Goal: Task Accomplishment & Management: Manage account settings

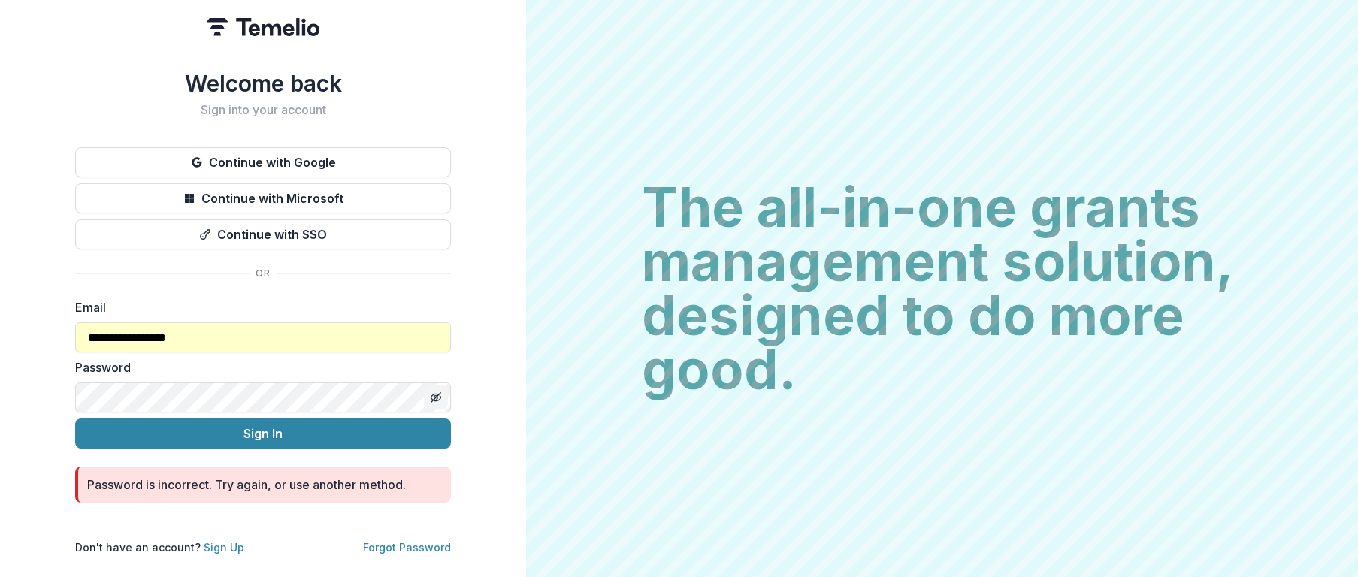
click at [438, 392] on icon "Toggle password visibility" at bounding box center [436, 398] width 12 height 12
click at [65, 398] on div "**********" at bounding box center [263, 288] width 526 height 577
click at [434, 392] on icon "Toggle password visibility" at bounding box center [436, 398] width 12 height 12
click at [256, 428] on button "Sign In" at bounding box center [263, 434] width 376 height 30
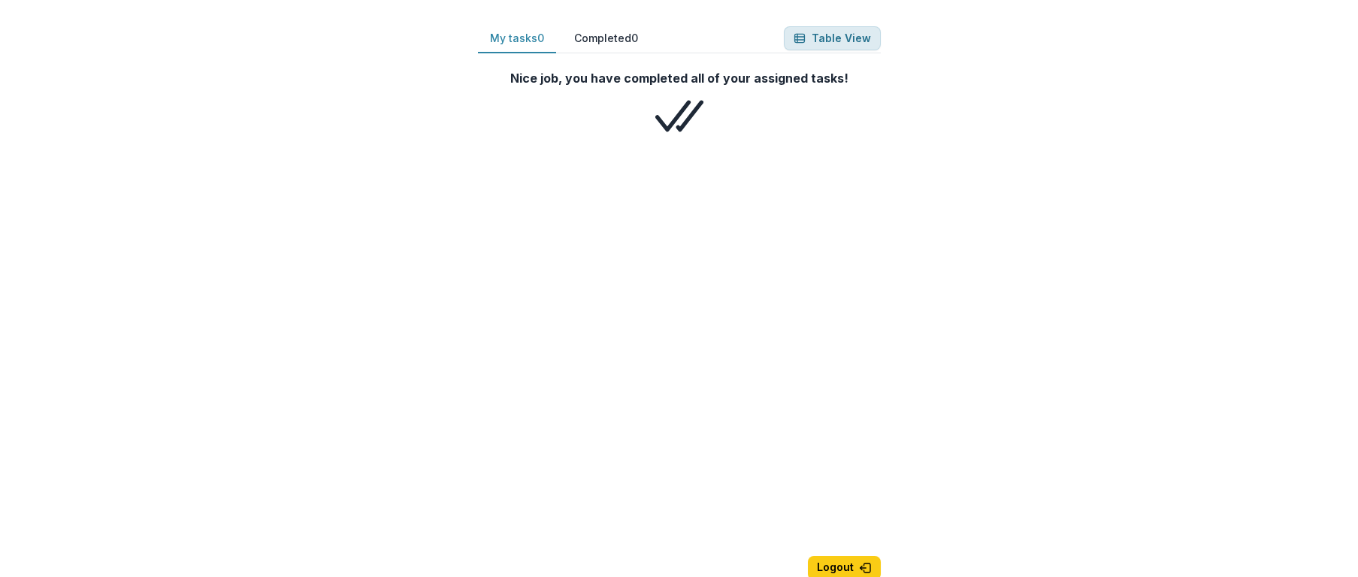
click at [804, 40] on line "button" at bounding box center [799, 40] width 10 height 0
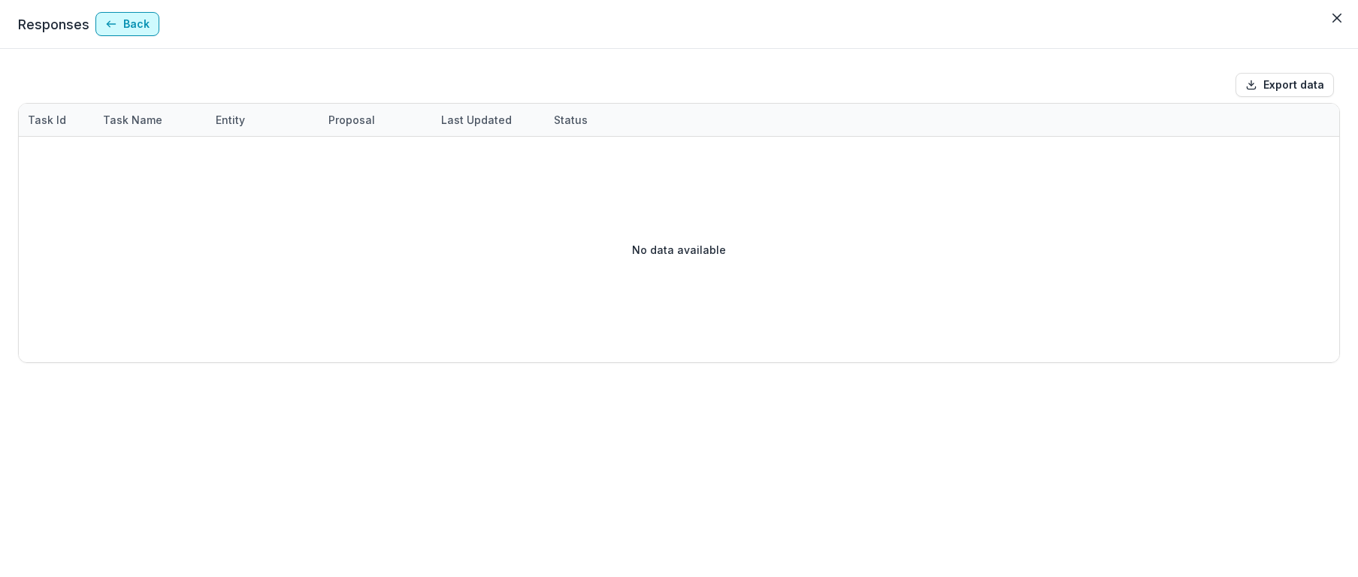
click at [129, 26] on button "Back" at bounding box center [127, 24] width 64 height 24
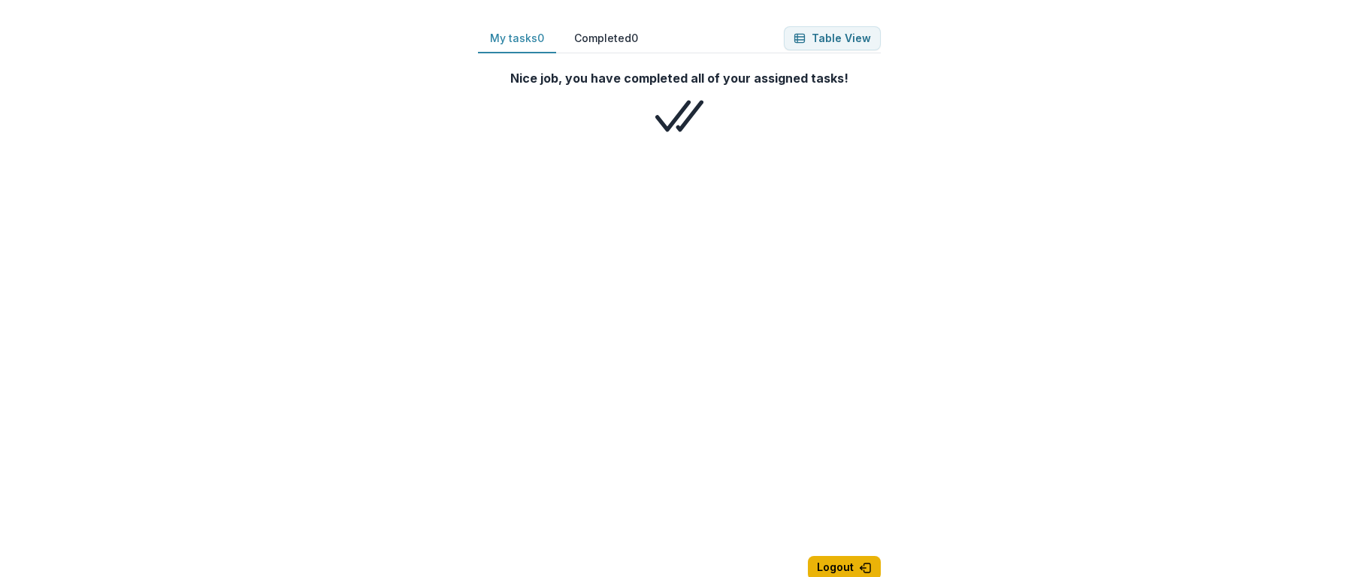
click at [842, 567] on button "Logout" at bounding box center [844, 568] width 73 height 24
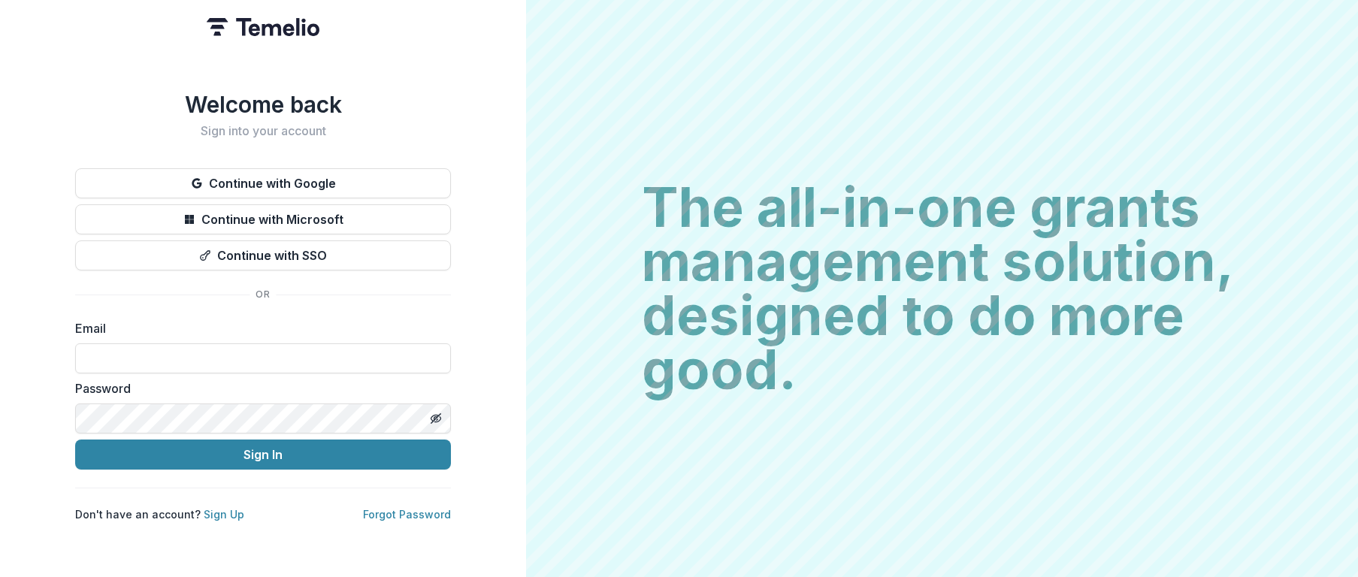
type input "**********"
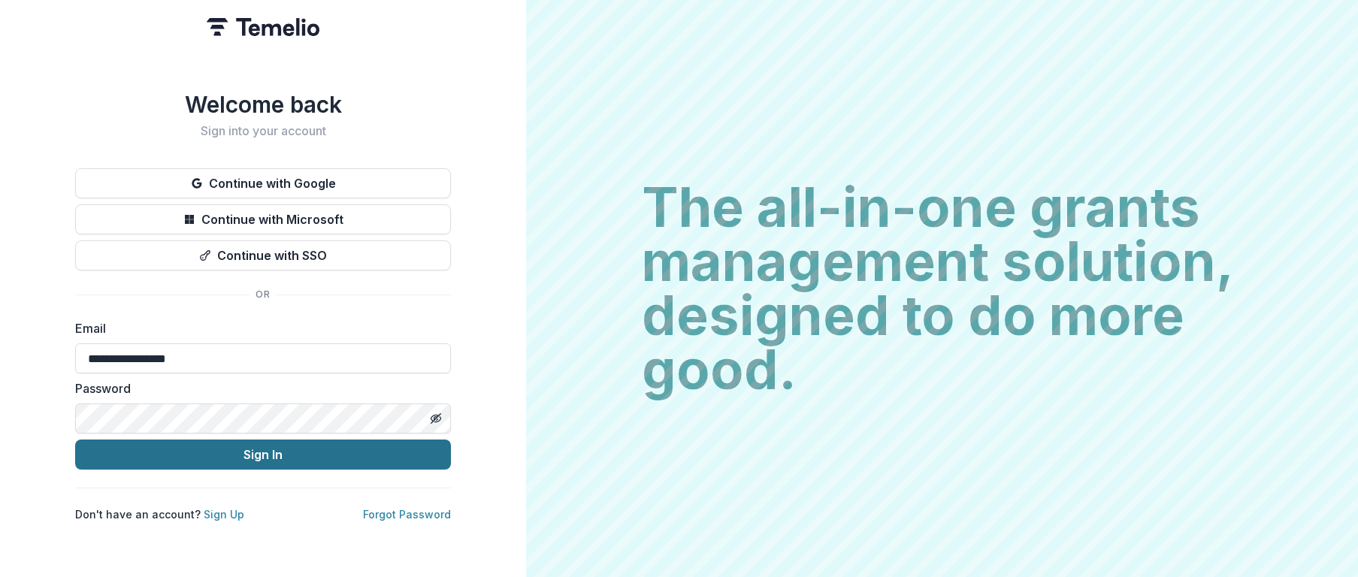
click at [262, 453] on button "Sign In" at bounding box center [263, 455] width 376 height 30
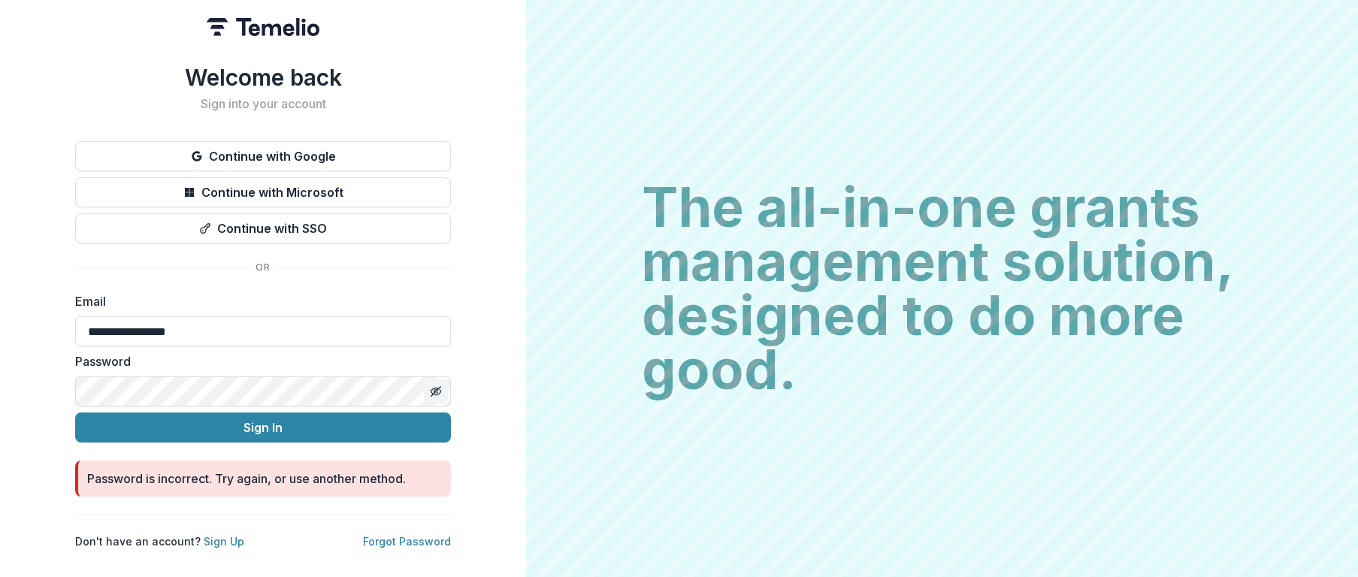
click at [434, 391] on icon "Toggle password visibility" at bounding box center [435, 391] width 3 height 3
click at [437, 390] on circle "Toggle password visibility" at bounding box center [436, 392] width 4 height 4
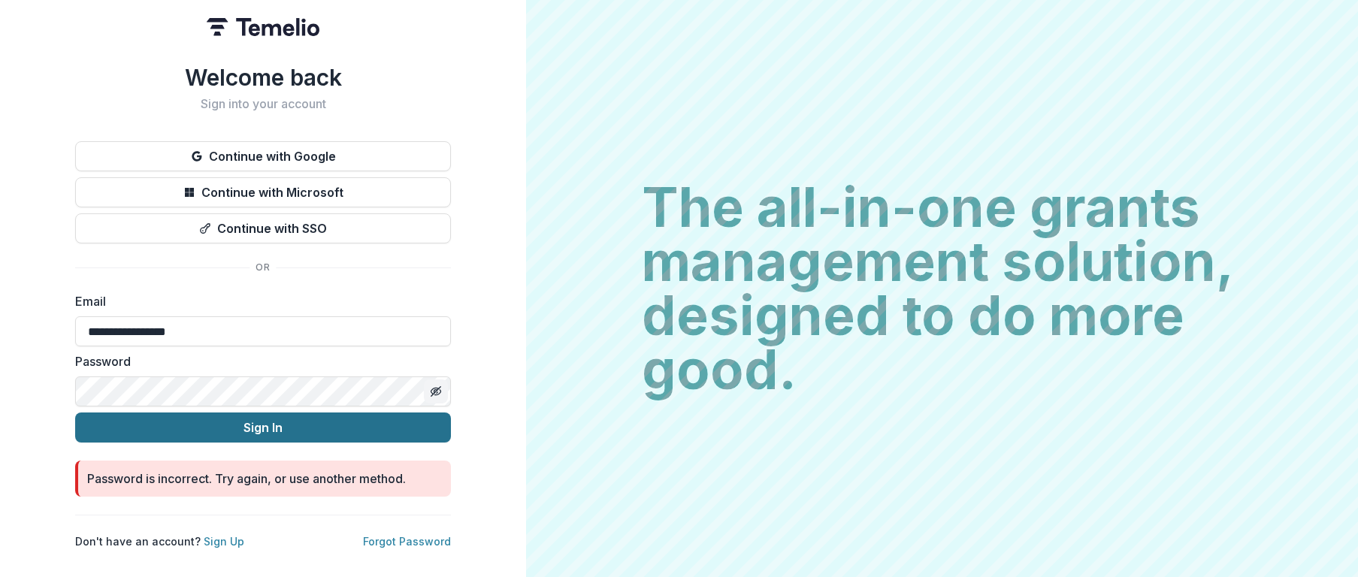
click at [324, 425] on button "Sign In" at bounding box center [263, 428] width 376 height 30
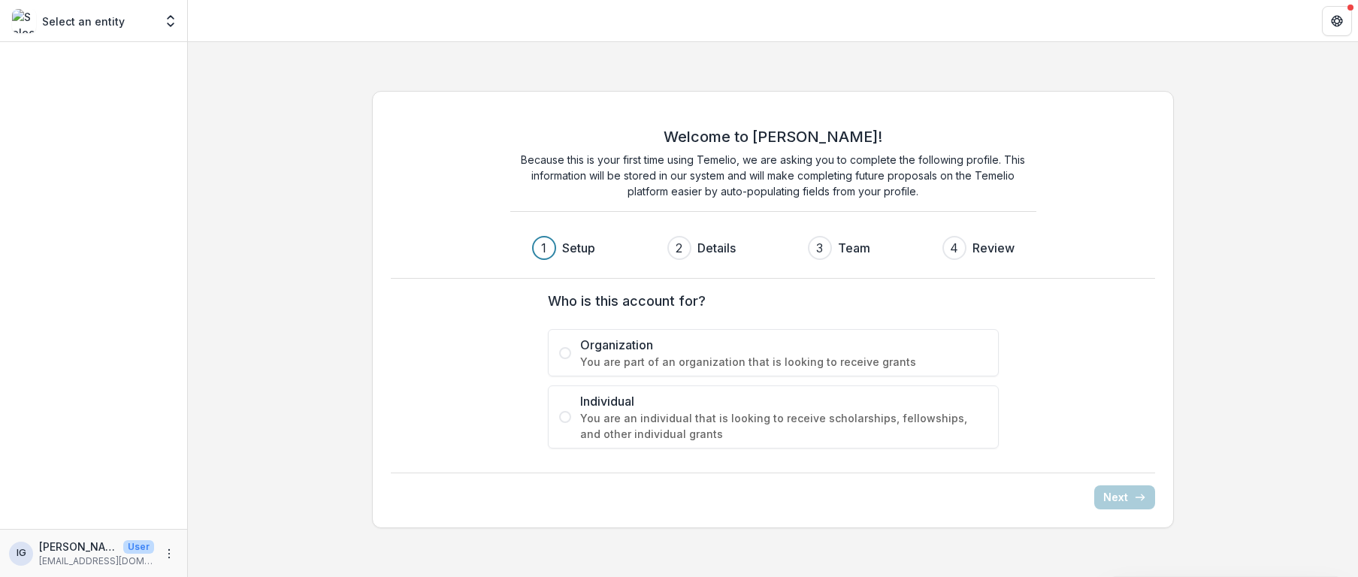
click at [564, 415] on span at bounding box center [565, 417] width 12 height 12
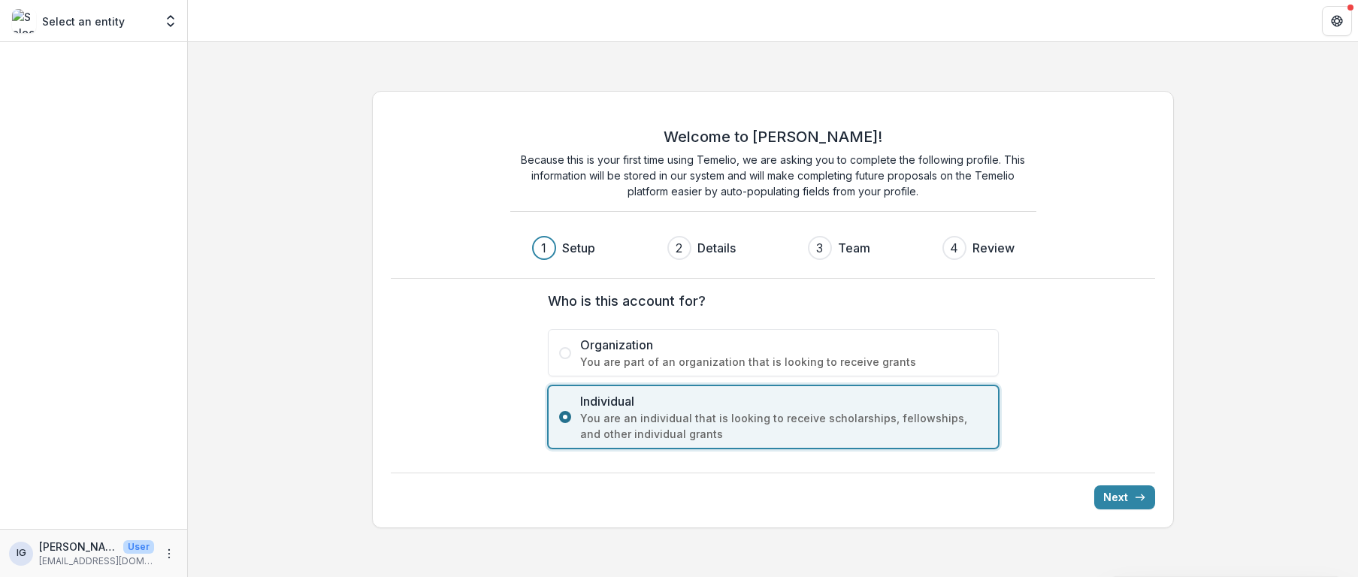
click at [570, 417] on span at bounding box center [565, 417] width 12 height 12
click at [994, 347] on label "Organization You are part of an organization that is looking to receive grants" at bounding box center [773, 352] width 451 height 47
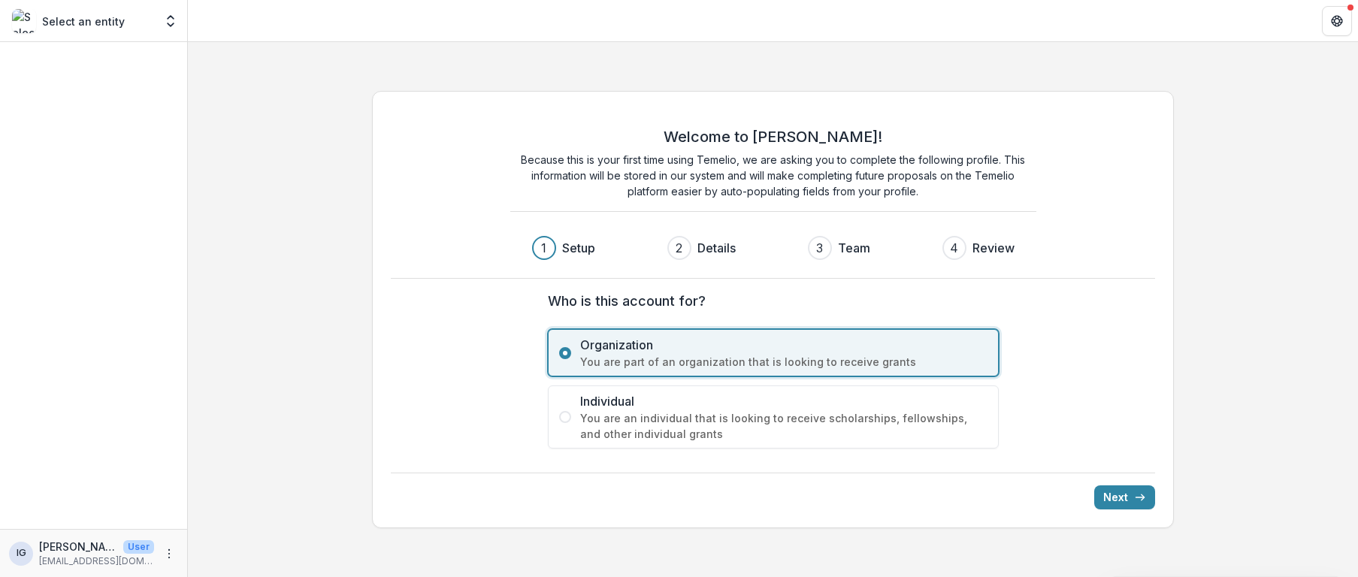
click at [1066, 362] on div "Who is this account for? Organization You are part of an organization that is l…" at bounding box center [773, 370] width 601 height 182
click at [779, 470] on div "Welcome to [PERSON_NAME]! Because this is your first time using Temelio, we are…" at bounding box center [773, 309] width 803 height 437
click at [568, 416] on span at bounding box center [565, 417] width 12 height 12
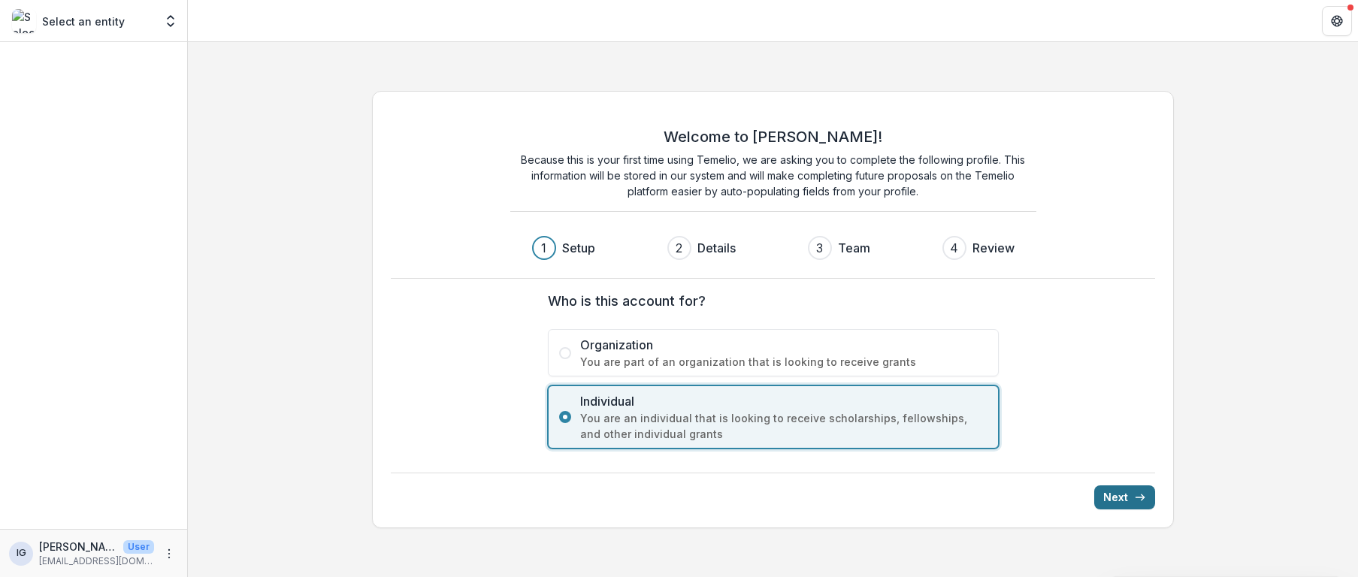
click at [1125, 495] on button "Next" at bounding box center [1124, 498] width 61 height 24
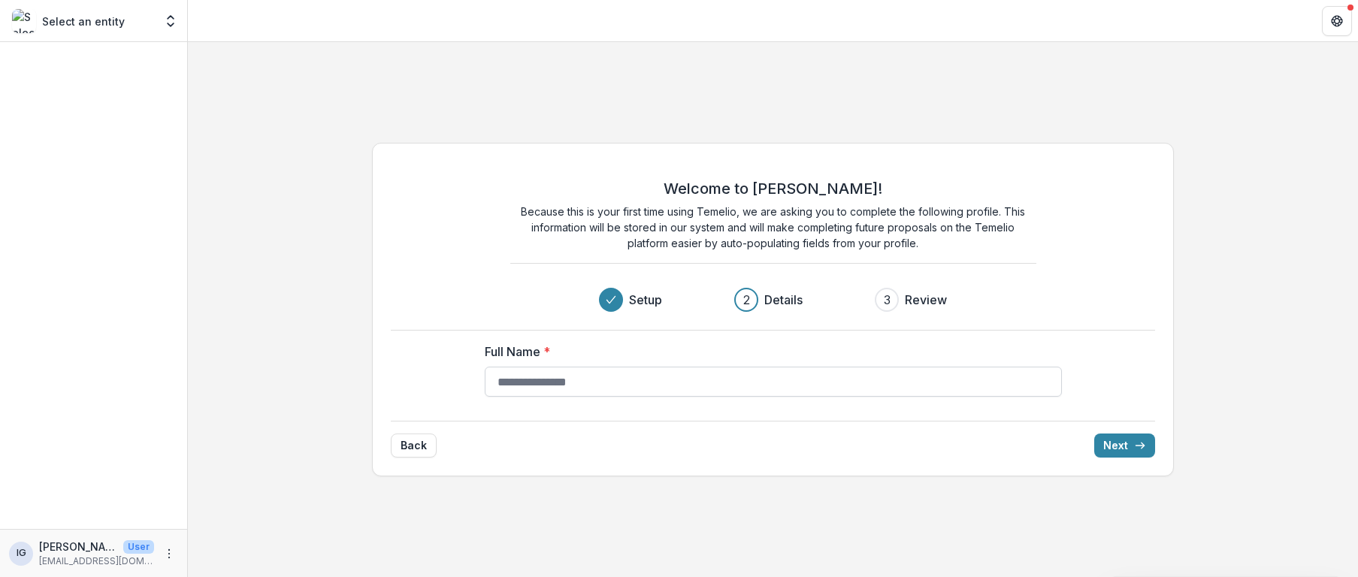
click at [570, 379] on input "Full Name *" at bounding box center [773, 382] width 577 height 30
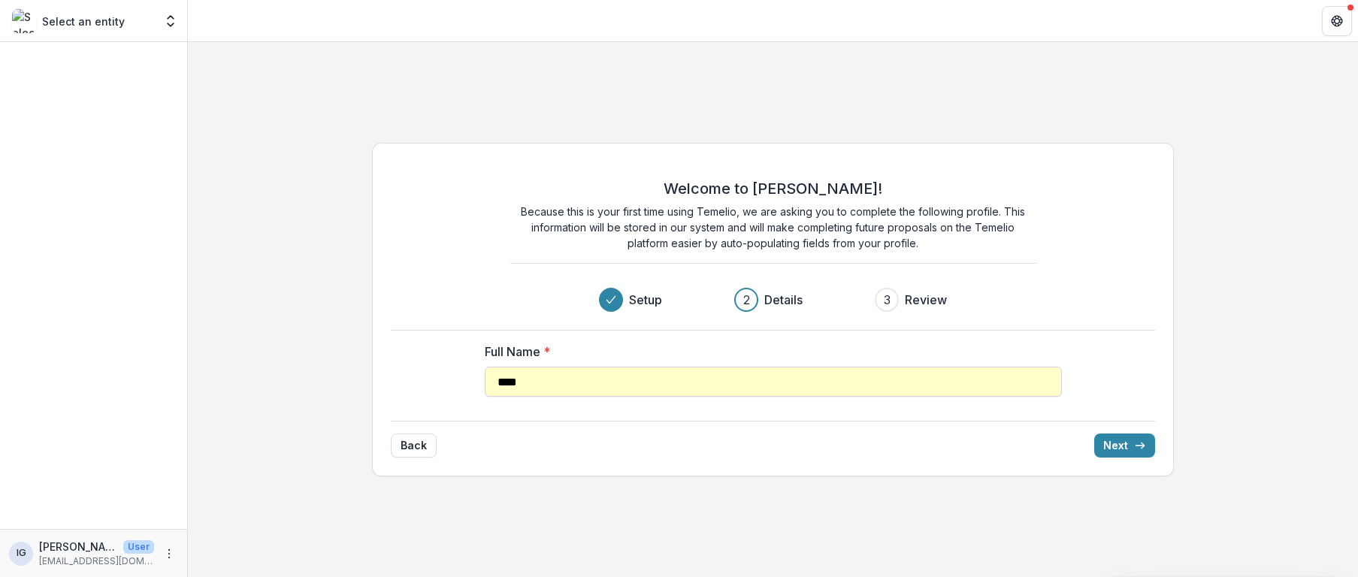
click at [576, 388] on input "***" at bounding box center [773, 382] width 577 height 30
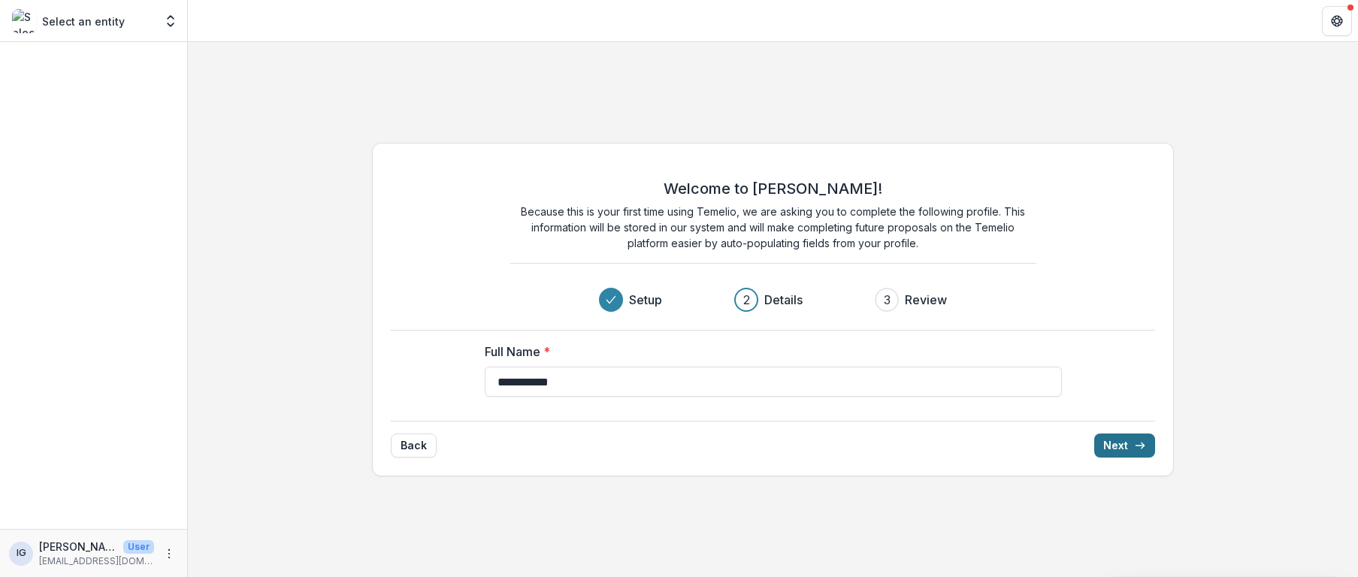
type input "**********"
click at [1115, 445] on button "Next" at bounding box center [1124, 446] width 61 height 24
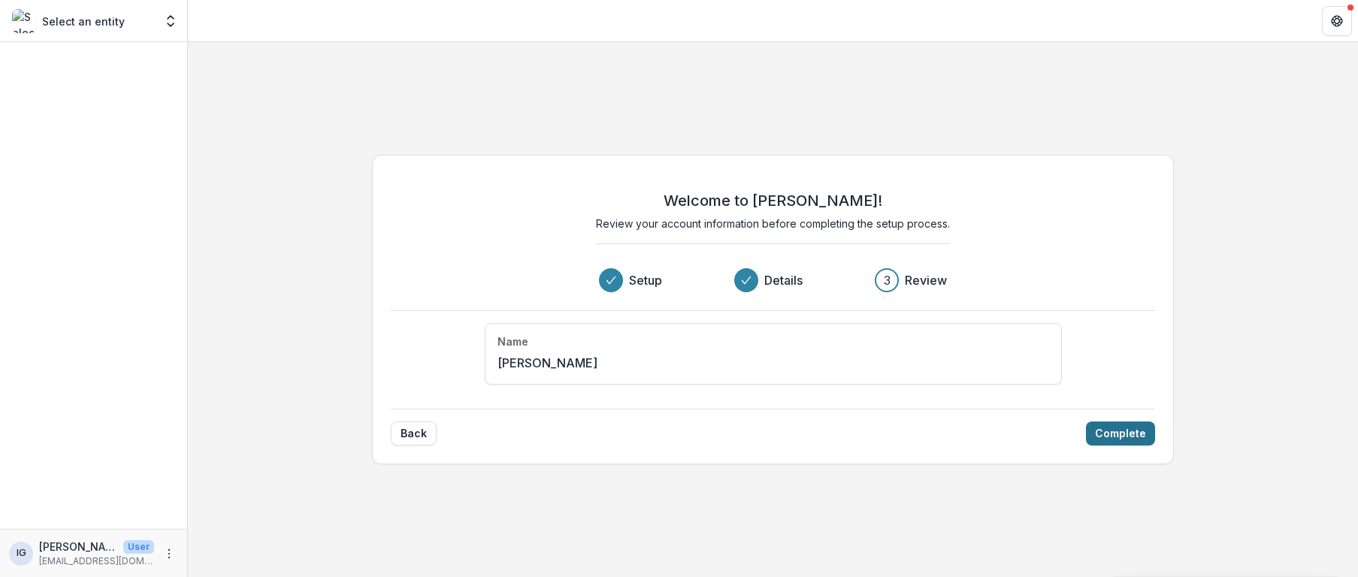
click at [1110, 431] on button "Complete" at bounding box center [1120, 434] width 69 height 24
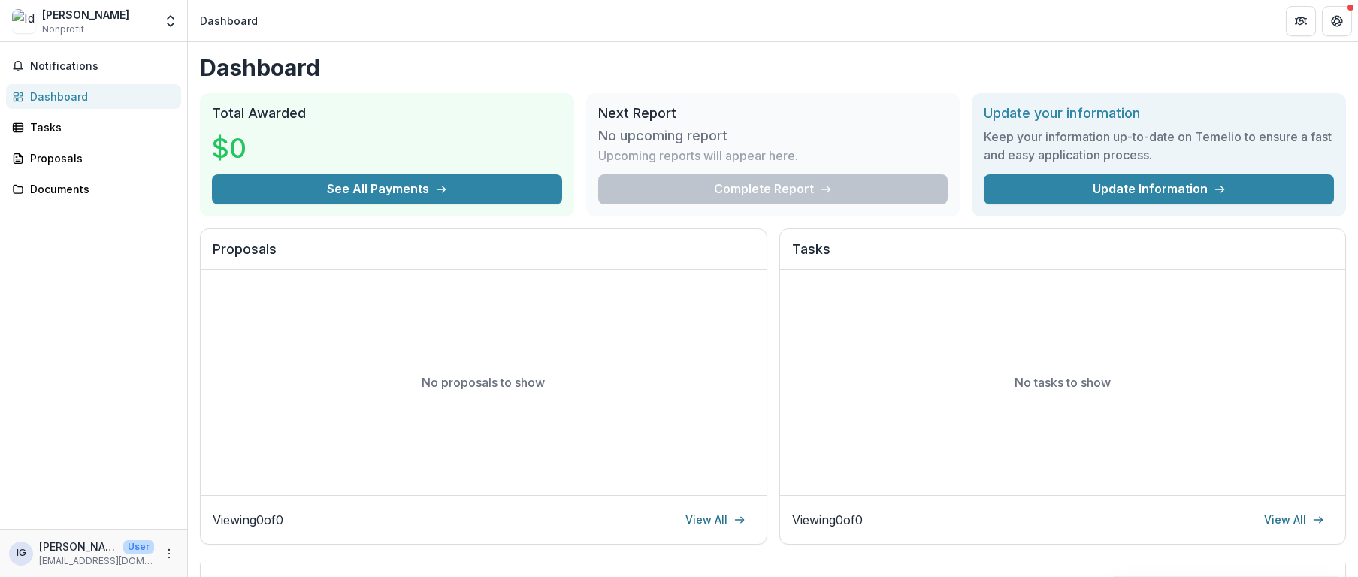
click at [35, 92] on div "Dashboard" at bounding box center [99, 97] width 139 height 16
click at [62, 94] on div "Dashboard" at bounding box center [99, 97] width 139 height 16
click at [89, 281] on div "Notifications Dashboard Tasks Proposals Documents" at bounding box center [93, 285] width 187 height 487
click at [135, 548] on p "User" at bounding box center [138, 547] width 31 height 14
drag, startPoint x: 80, startPoint y: 552, endPoint x: 70, endPoint y: 549, distance: 10.2
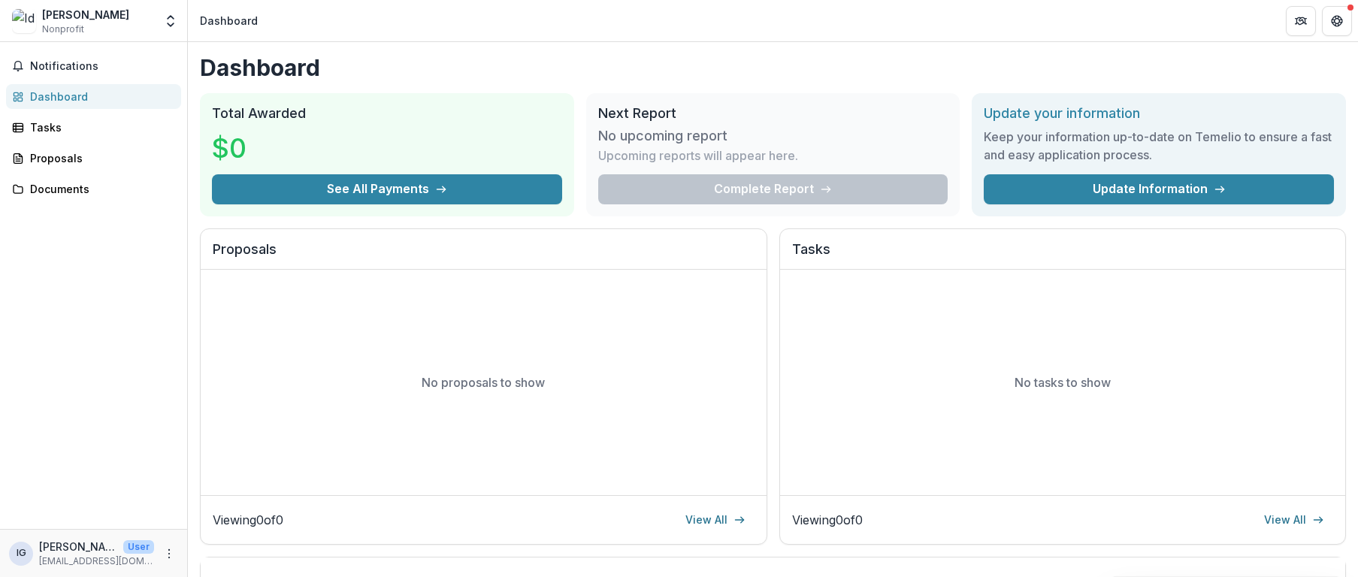
click at [79, 552] on p "Idy Goodman" at bounding box center [78, 547] width 78 height 16
drag, startPoint x: 50, startPoint y: 552, endPoint x: 35, endPoint y: 550, distance: 15.1
click at [50, 553] on p "Idy Goodman" at bounding box center [78, 547] width 78 height 16
click at [26, 552] on div "IG" at bounding box center [22, 554] width 10 height 10
click at [81, 558] on p "igoodman2@mac.com" at bounding box center [96, 562] width 115 height 14
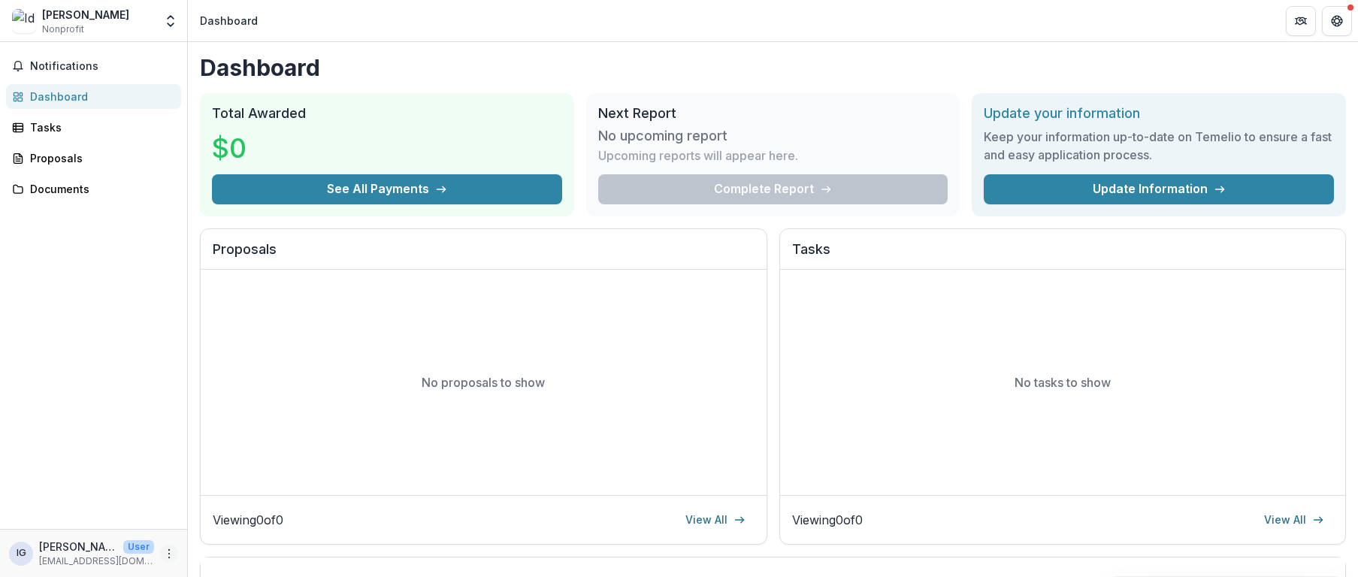
click at [170, 552] on icon "More" at bounding box center [169, 554] width 12 height 12
click at [63, 159] on div "Proposals" at bounding box center [99, 158] width 139 height 16
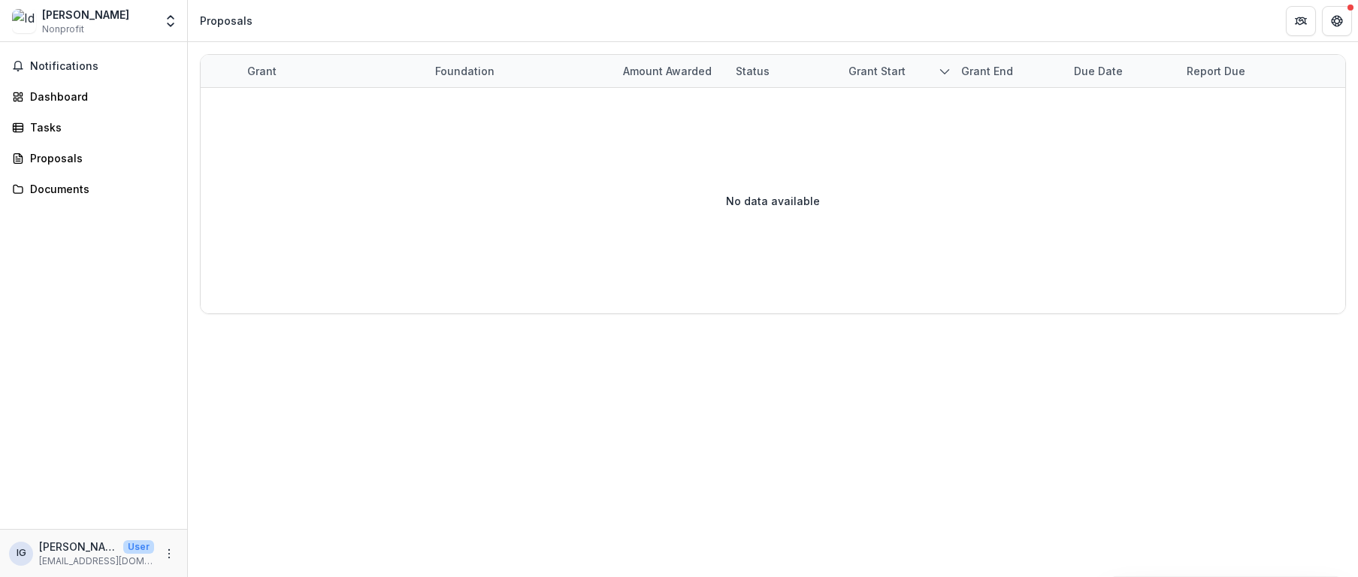
click at [64, 23] on span "Nonprofit" at bounding box center [63, 30] width 42 height 14
click at [26, 27] on img at bounding box center [24, 21] width 24 height 24
click at [171, 21] on icon "Open entity switcher" at bounding box center [170, 21] width 15 height 15
click at [174, 13] on button "Open entity switcher" at bounding box center [170, 21] width 21 height 30
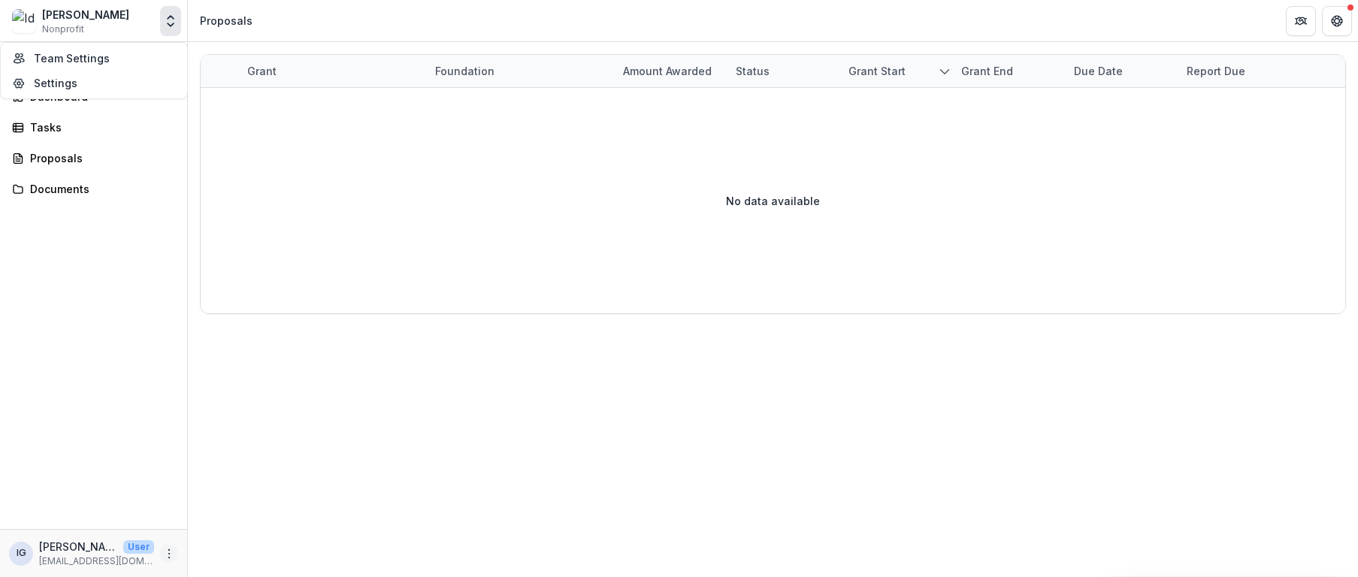
click at [165, 553] on icon "More" at bounding box center [169, 554] width 12 height 12
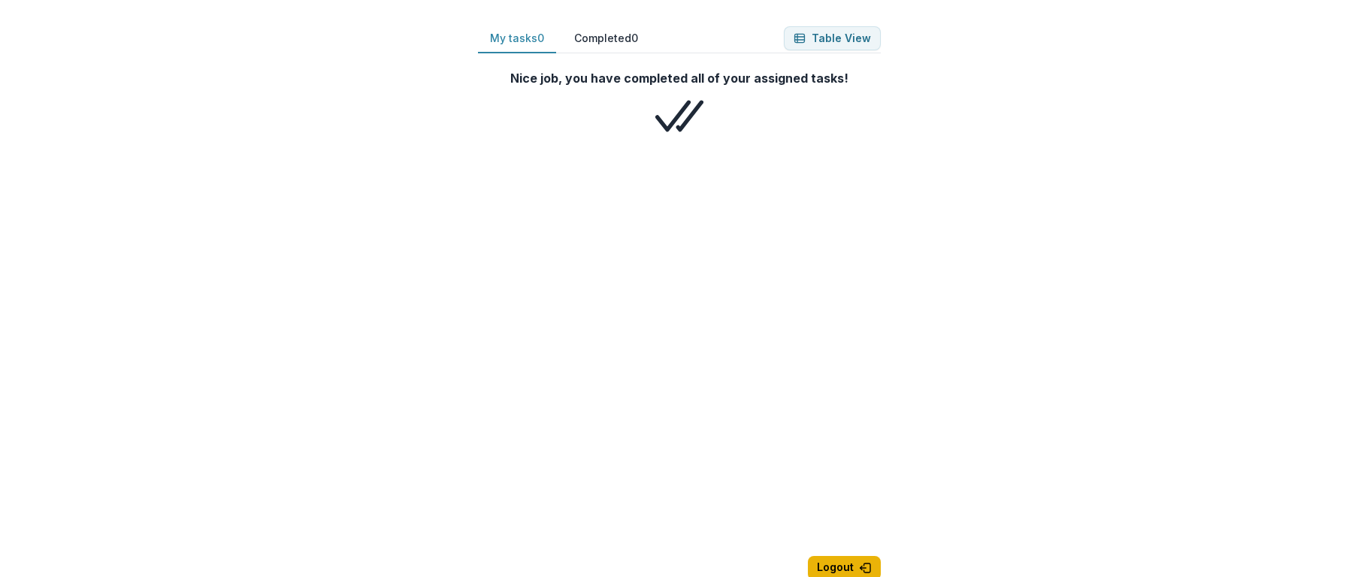
click at [834, 564] on button "Logout" at bounding box center [844, 568] width 73 height 24
